Goal: Transaction & Acquisition: Purchase product/service

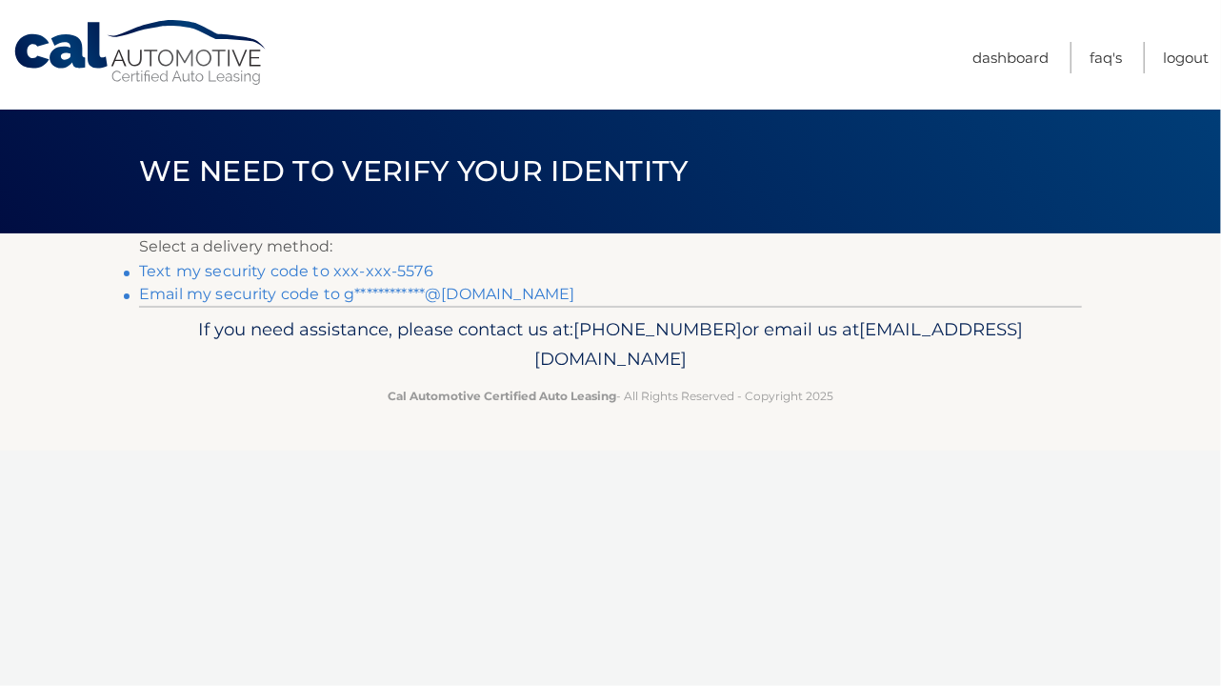
click at [417, 273] on link "Text my security code to xxx-xxx-5576" at bounding box center [286, 271] width 294 height 18
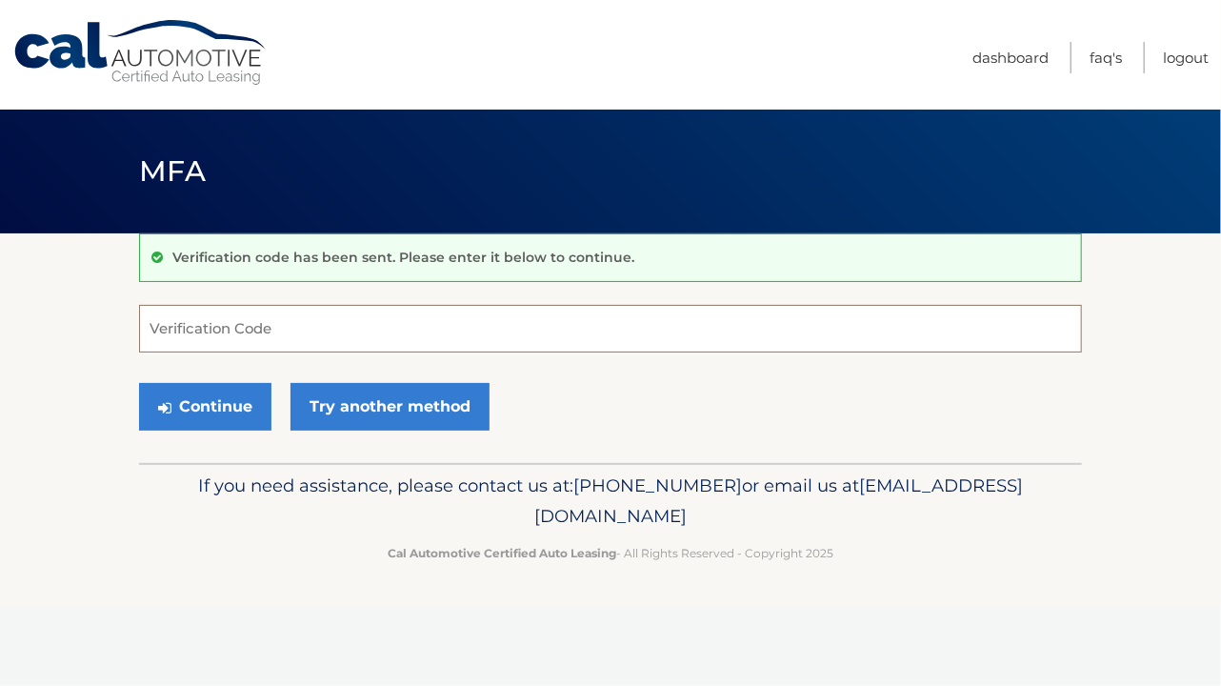
click at [217, 331] on input "Verification Code" at bounding box center [610, 329] width 943 height 48
type input "186859"
click at [231, 405] on button "Continue" at bounding box center [205, 407] width 132 height 48
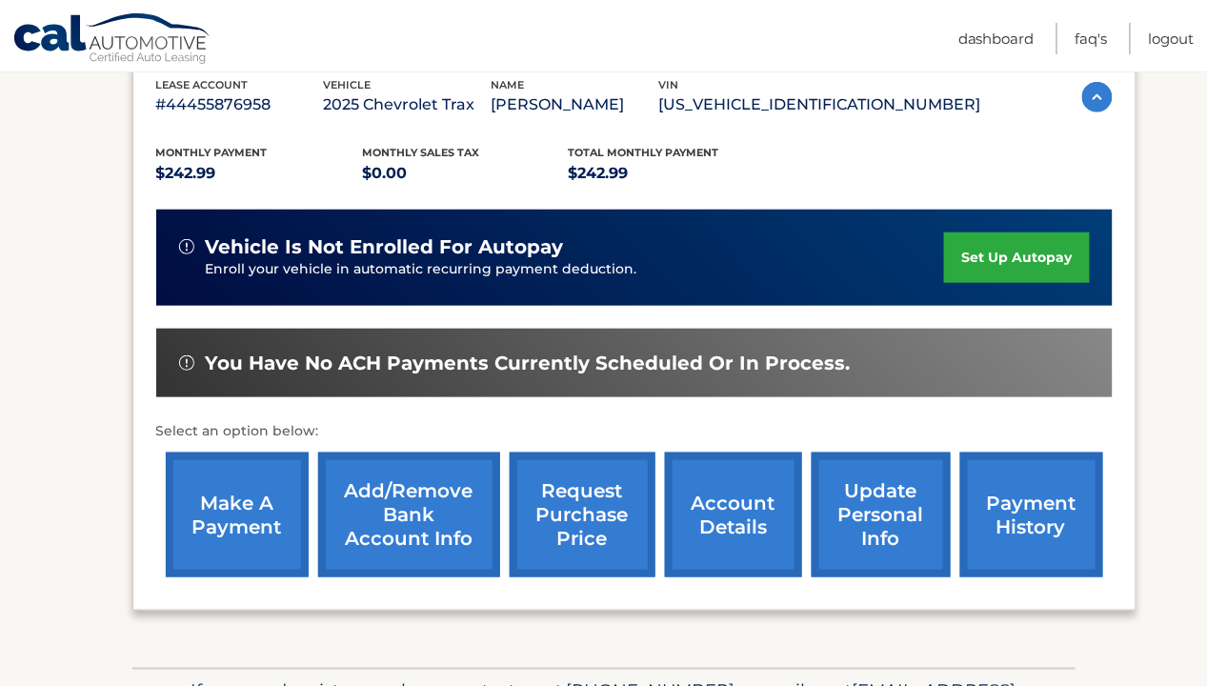
scroll to position [343, 0]
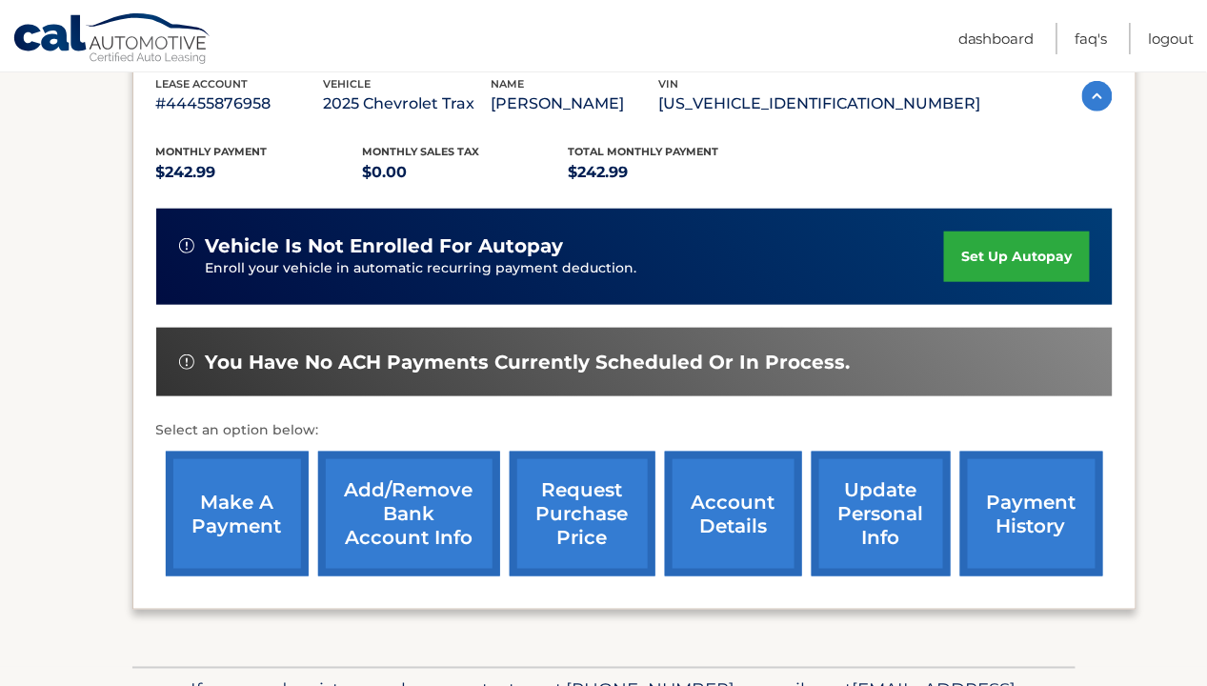
click at [251, 525] on link "make a payment" at bounding box center [237, 514] width 143 height 125
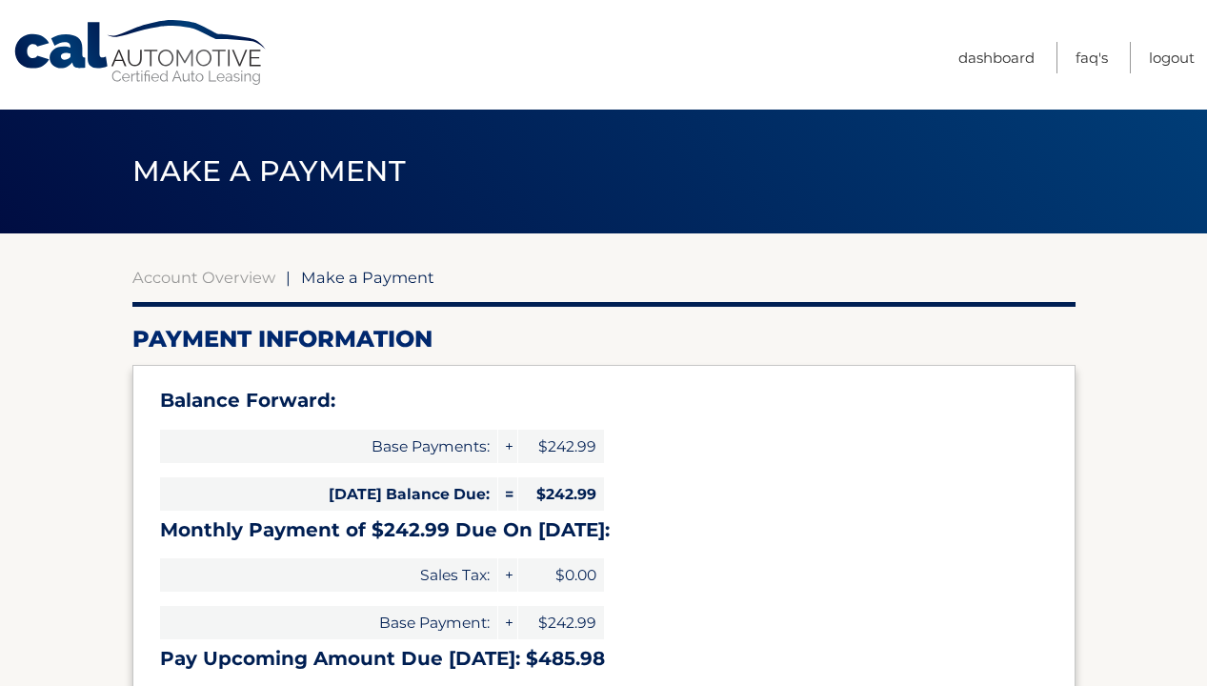
select select "Njc1OTEwYjMtMTZmNy00NmFhLWE1OGUtYjE3YjdhNGVmYmU5"
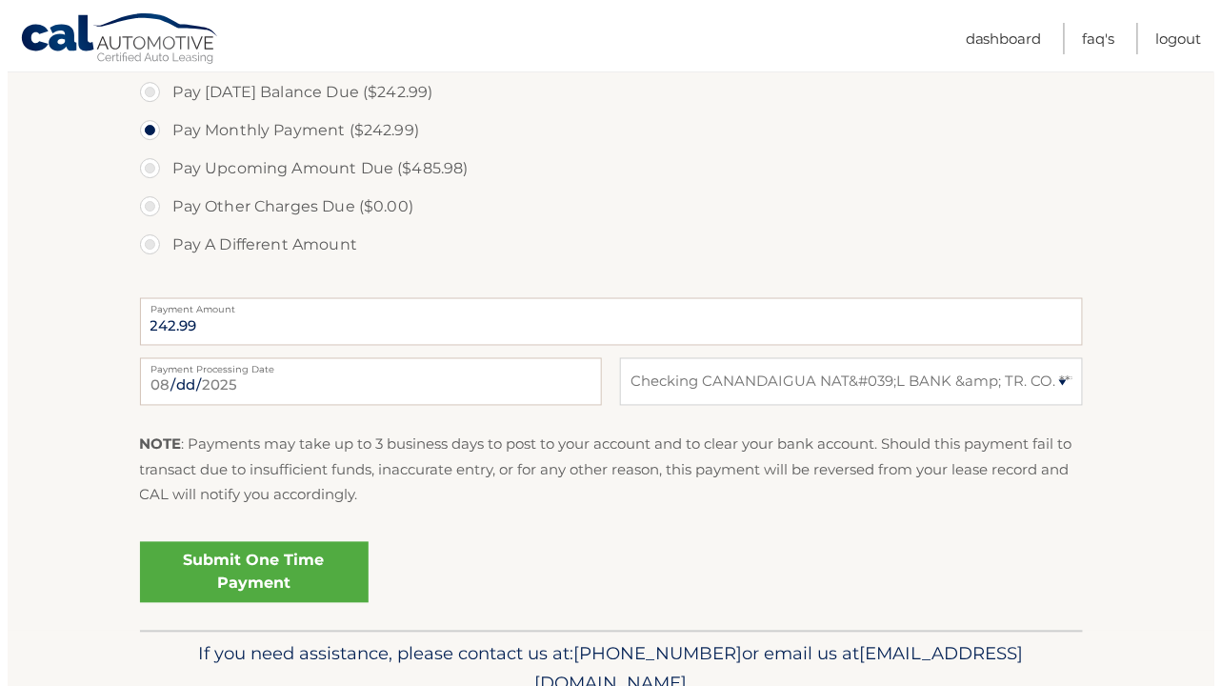
scroll to position [670, 0]
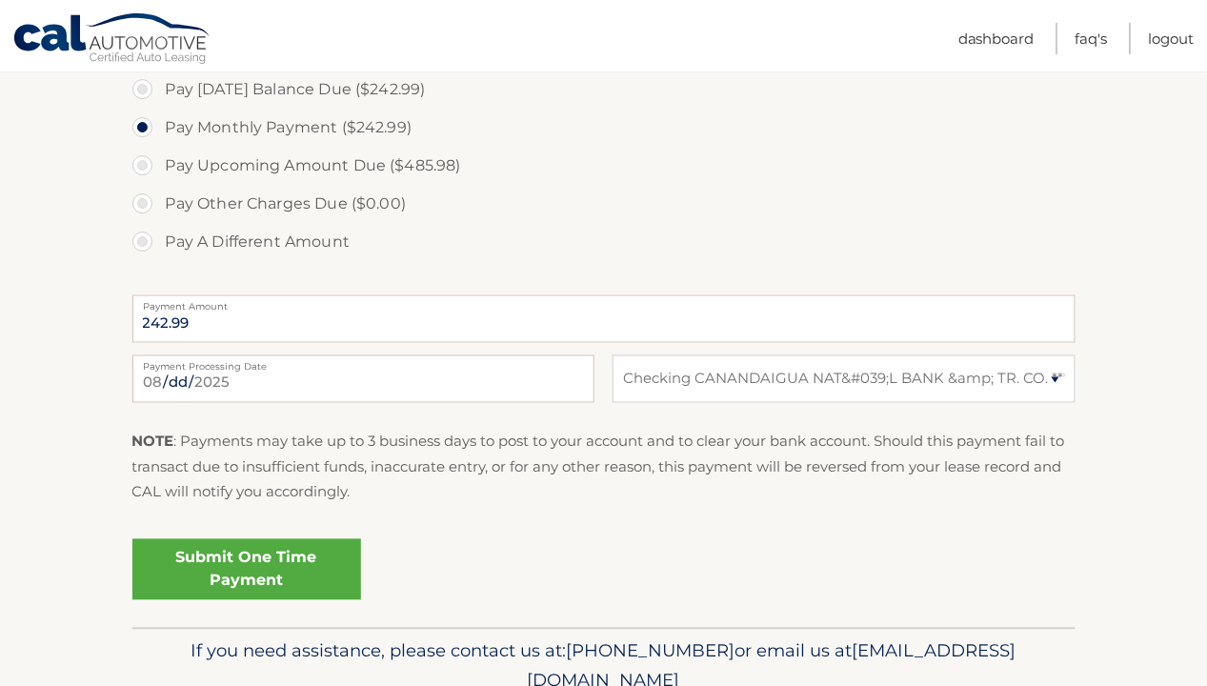
click at [272, 579] on link "Submit One Time Payment" at bounding box center [246, 569] width 229 height 61
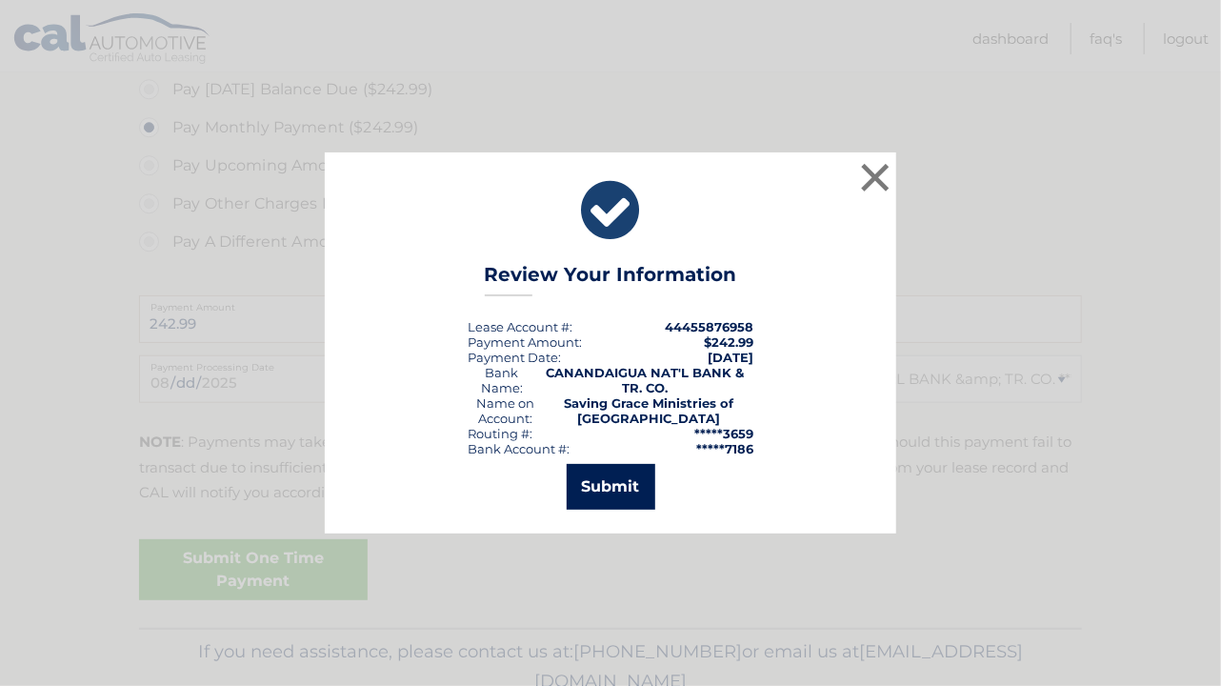
click at [638, 492] on button "Submit" at bounding box center [611, 487] width 89 height 46
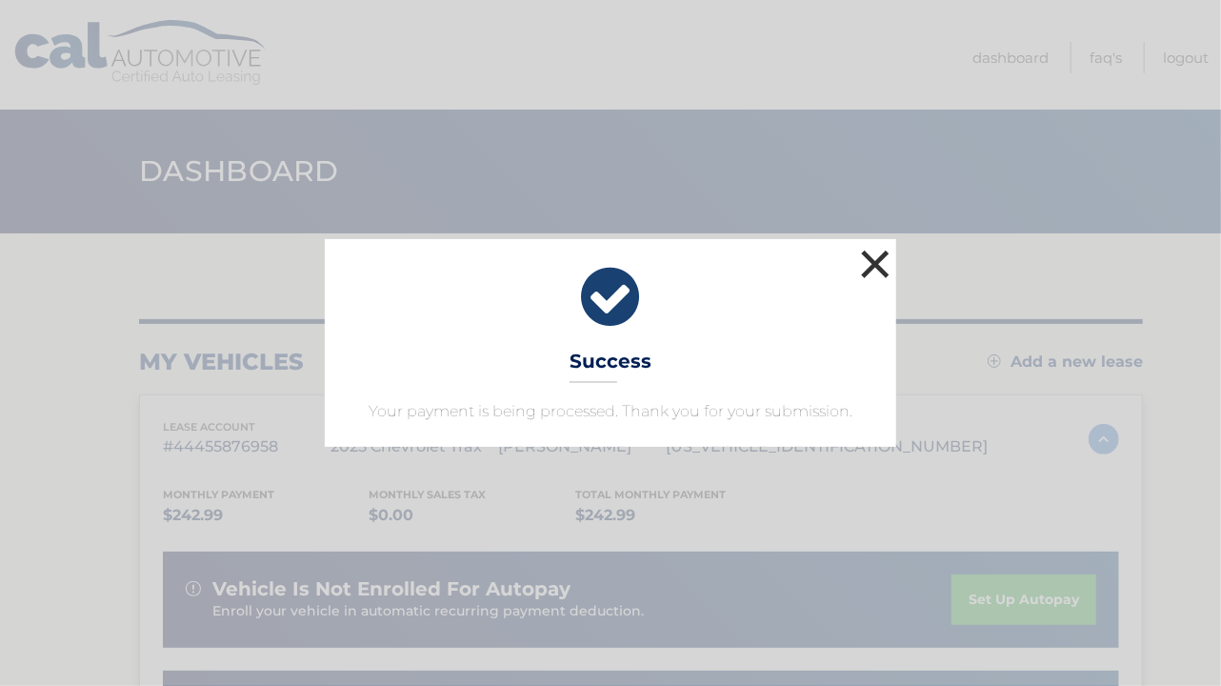
click at [880, 260] on button "×" at bounding box center [876, 264] width 38 height 38
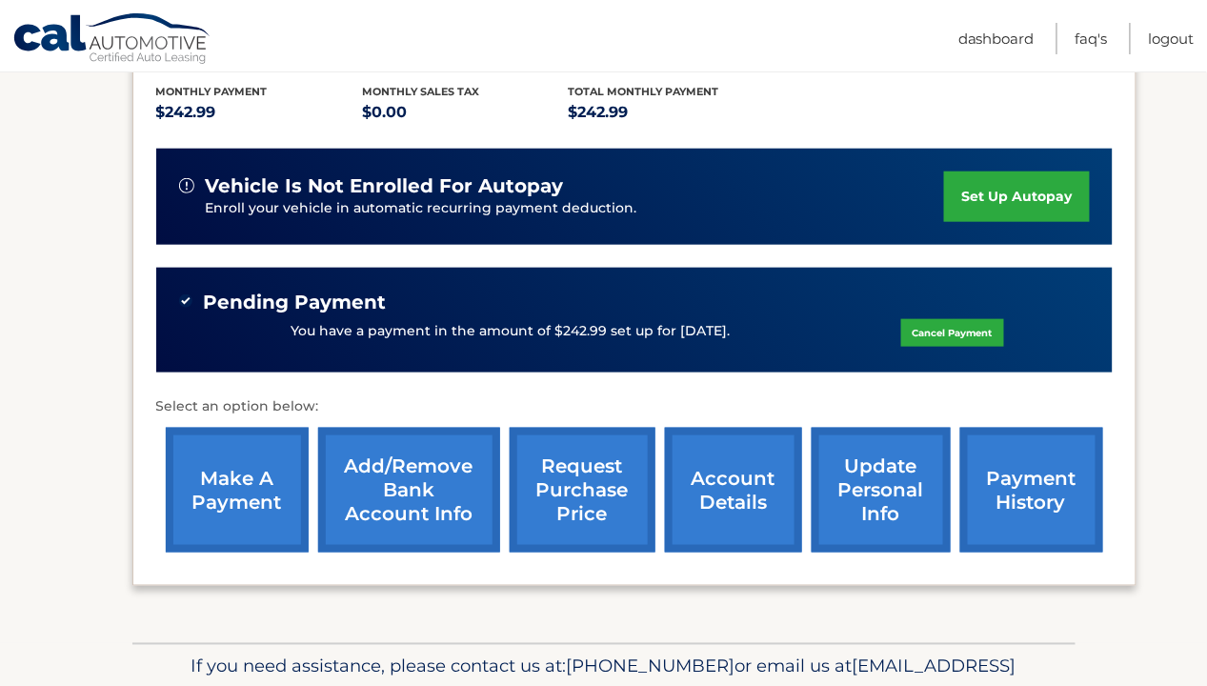
scroll to position [409, 0]
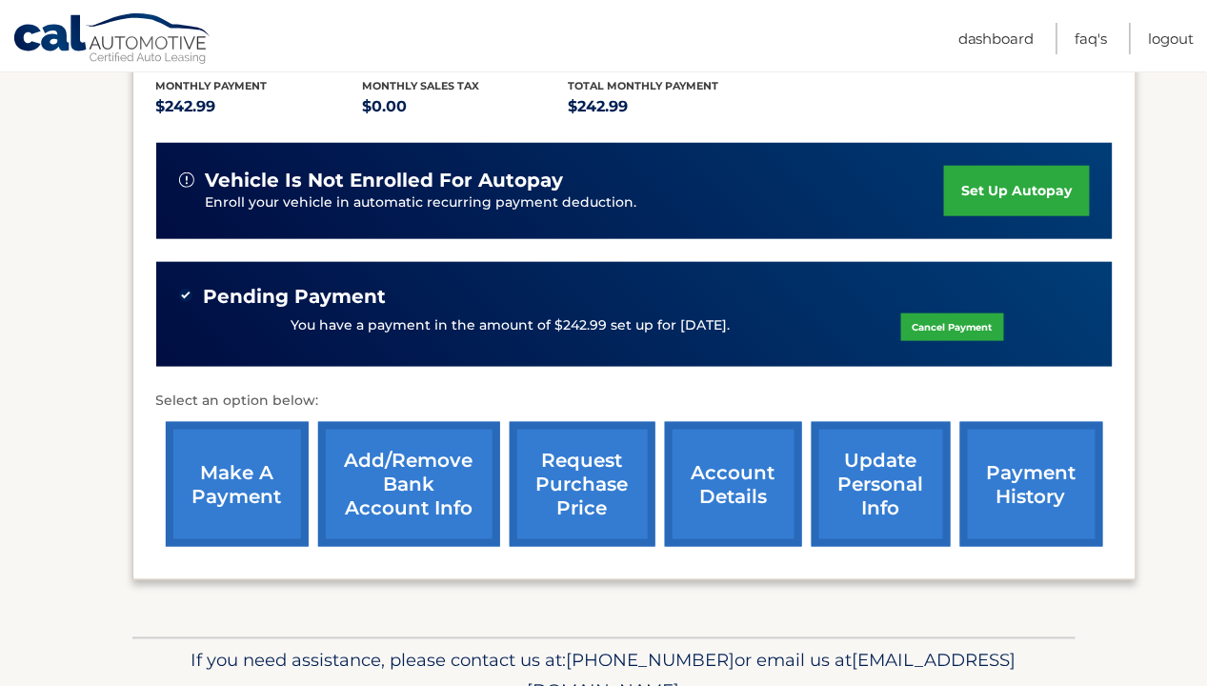
click at [1049, 494] on link "payment history" at bounding box center [1031, 484] width 143 height 125
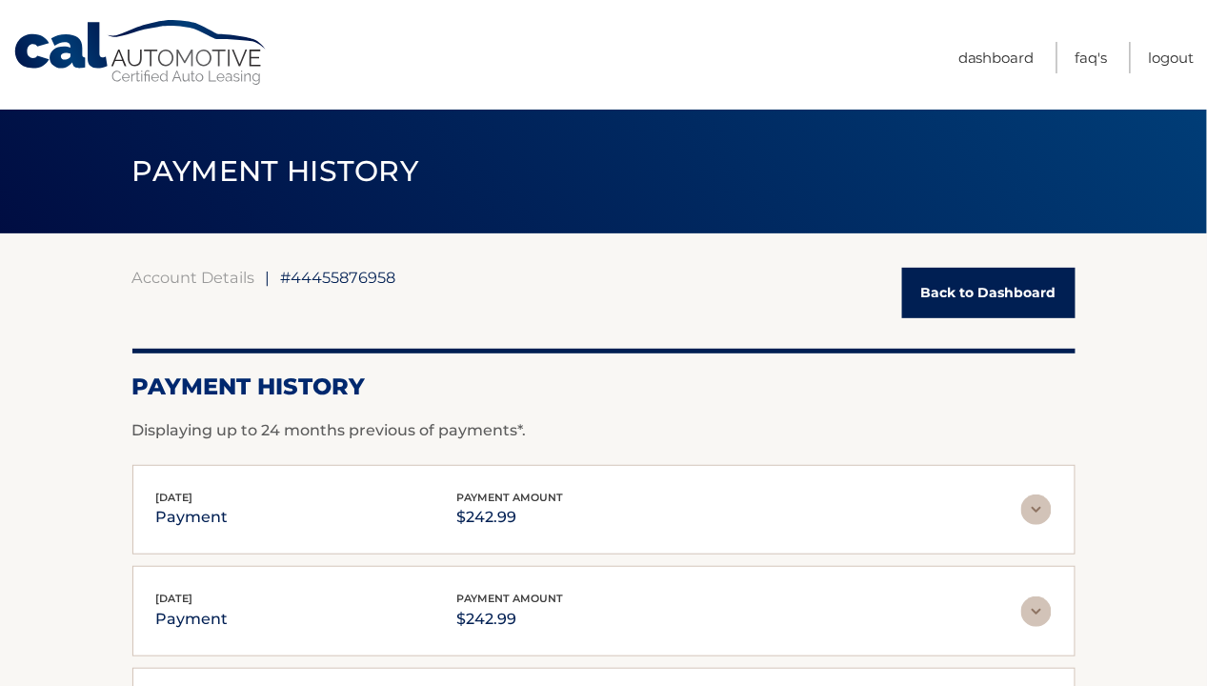
click at [979, 293] on link "Back to Dashboard" at bounding box center [988, 293] width 173 height 50
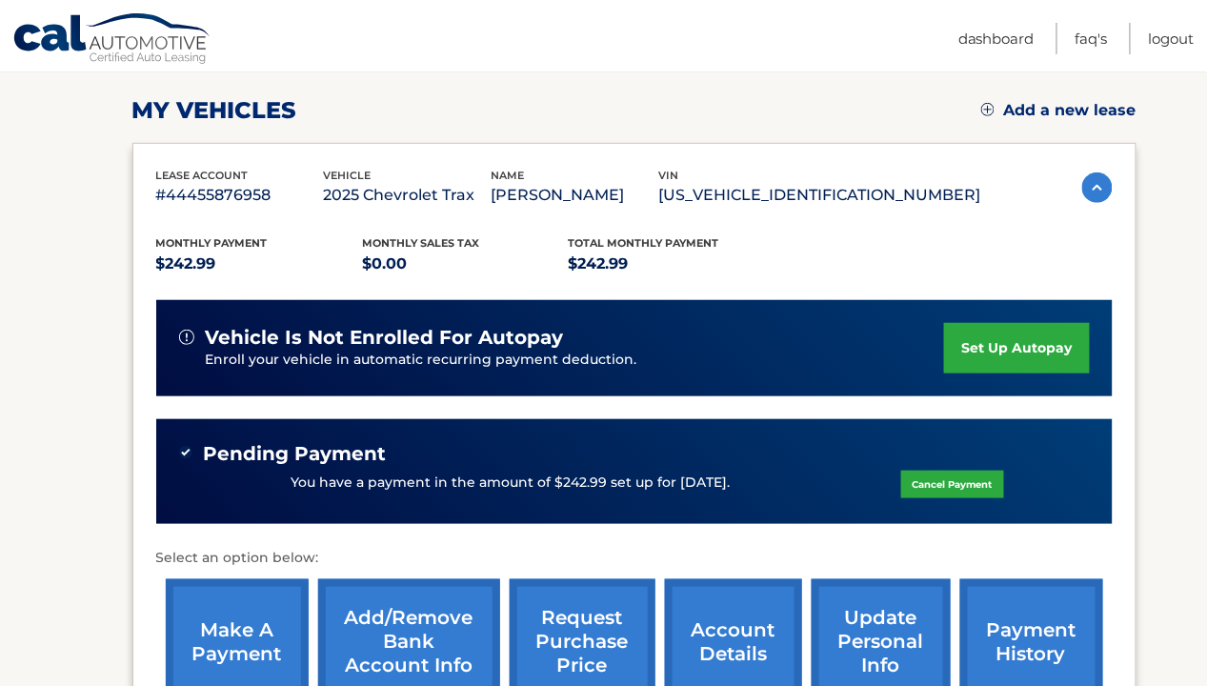
scroll to position [252, 0]
click at [692, 482] on p "You have a payment in the amount of $242.99 set up for 8/20/2025." at bounding box center [510, 483] width 439 height 21
click at [424, 493] on div "You have a payment in the amount of $242.99 set up for 8/20/2025. Cancel Payment" at bounding box center [634, 483] width 911 height 36
click at [1168, 34] on link "Logout" at bounding box center [1172, 38] width 46 height 31
